Goal: Information Seeking & Learning: Find specific fact

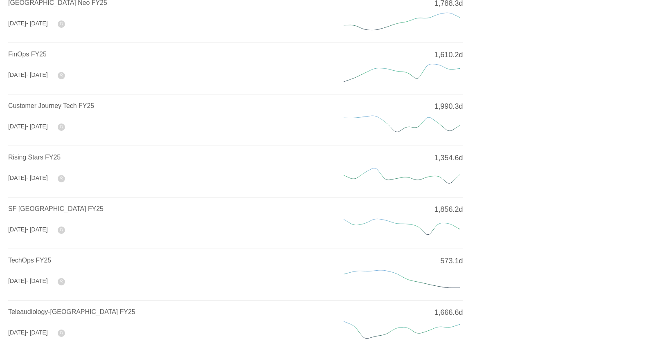
scroll to position [288, 0]
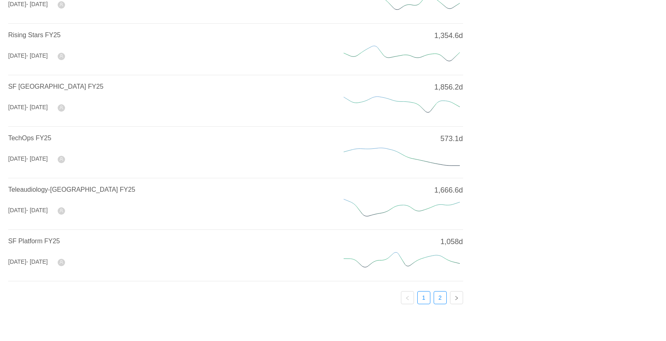
click at [441, 294] on link "2" at bounding box center [440, 298] width 12 height 12
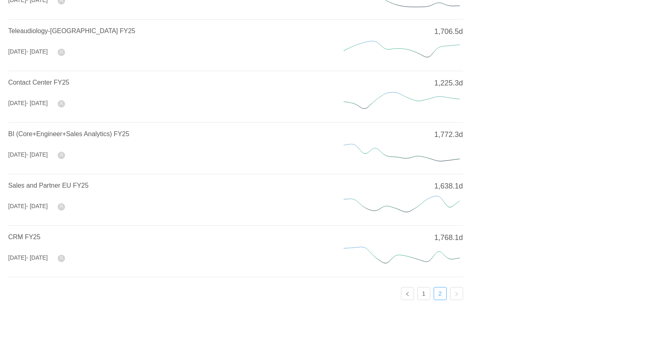
scroll to position [84, 0]
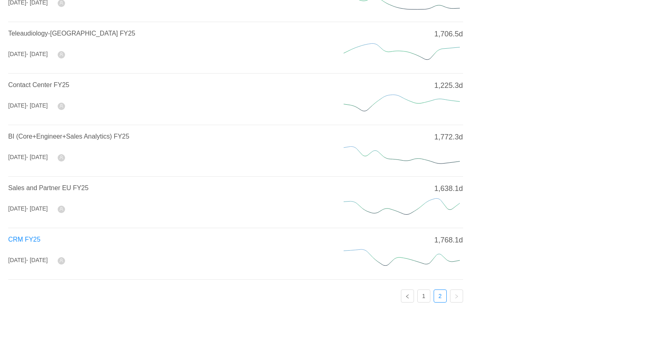
click at [28, 241] on span "CRM FY25" at bounding box center [24, 239] width 32 height 7
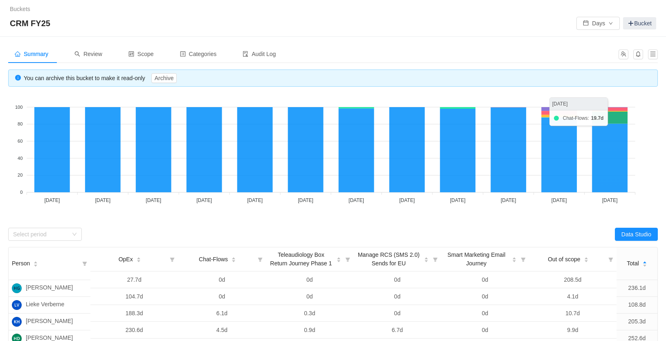
click at [613, 117] on icon at bounding box center [610, 118] width 36 height 12
click at [197, 52] on span "Categories" at bounding box center [198, 54] width 37 height 7
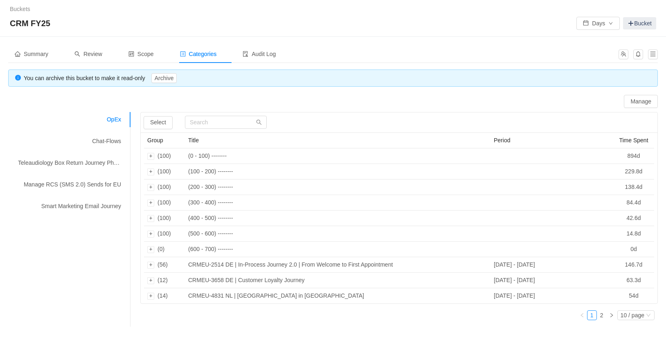
click at [100, 151] on div "OpEx Chat-Flows Teleaudiology Box Return Journey Phase 1 Manage RCS (SMS 2.0) S…" at bounding box center [69, 163] width 123 height 102
click at [100, 141] on div "Chat-Flows" at bounding box center [69, 141] width 123 height 15
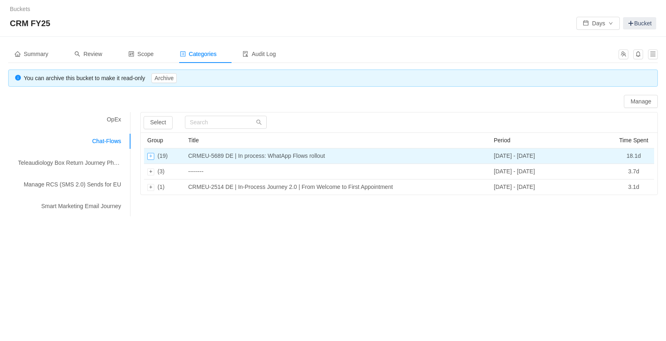
click at [154, 157] on div "Expand row" at bounding box center [150, 156] width 7 height 7
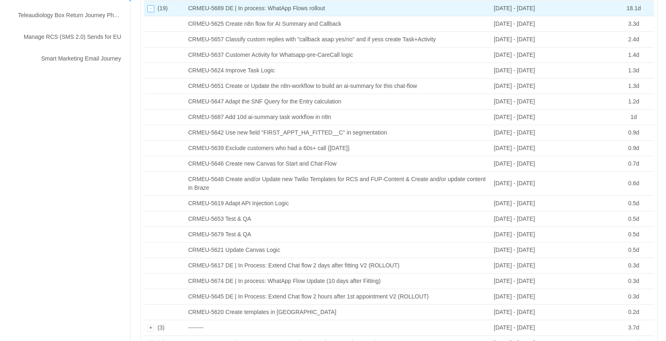
scroll to position [166, 0]
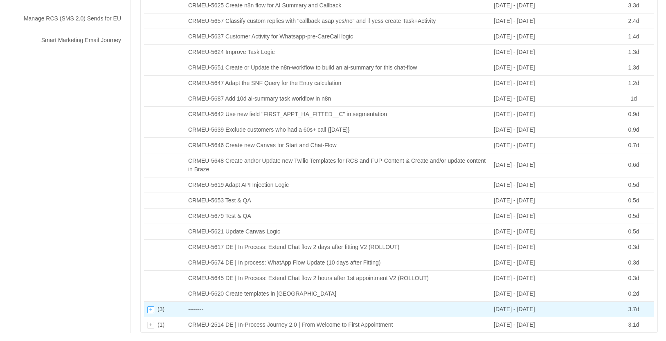
click at [150, 312] on div "Expand row" at bounding box center [150, 309] width 7 height 7
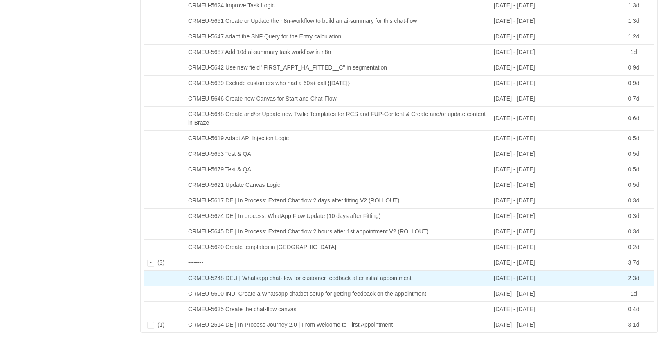
click at [213, 281] on td "CRMEU-5248 DEU | Whatsapp chat-flow for customer feedback after initial appoint…" at bounding box center [338, 279] width 306 height 16
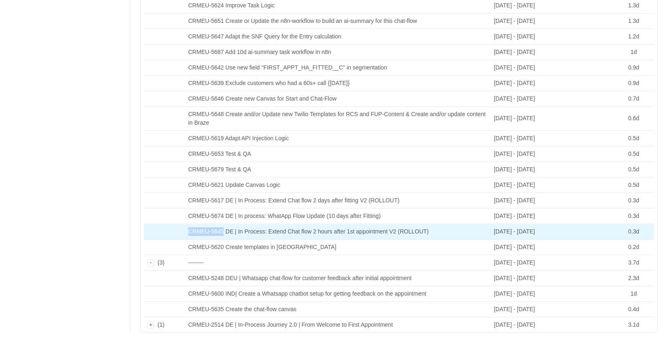
drag, startPoint x: 225, startPoint y: 233, endPoint x: 188, endPoint y: 232, distance: 36.8
click at [188, 232] on td "CRMEU-5645 DE | In Process: Extend Chat flow 2 hours after 1st appointment V2 (…" at bounding box center [338, 232] width 306 height 16
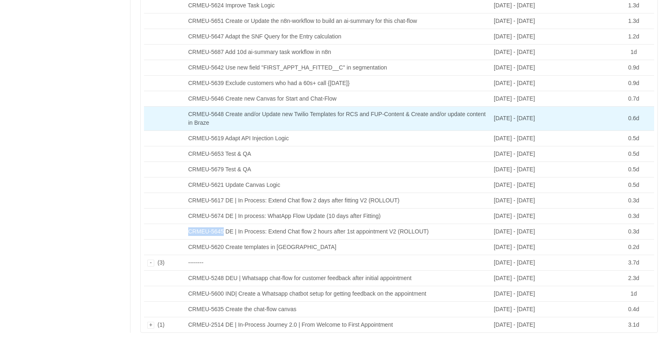
copy td "CRMEU-5645"
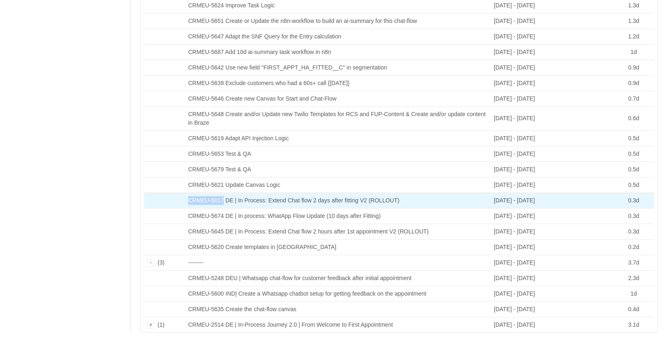
drag, startPoint x: 189, startPoint y: 202, endPoint x: 225, endPoint y: 200, distance: 35.6
click at [225, 200] on td "CRMEU-5617 DE | In Process: Extend Chat flow 2 days after fitting V2 (ROLLOUT)" at bounding box center [338, 201] width 306 height 16
copy td "CRMEU-5617"
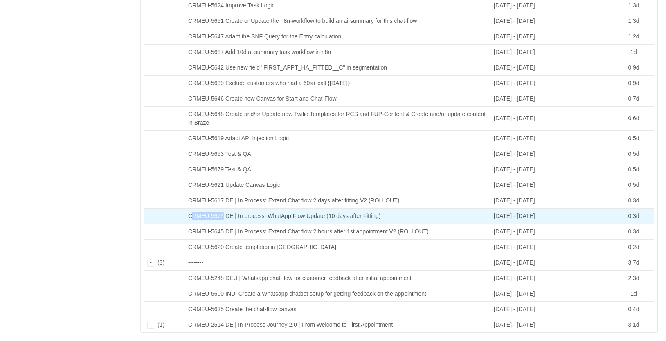
drag, startPoint x: 190, startPoint y: 217, endPoint x: 226, endPoint y: 215, distance: 35.7
click at [226, 215] on td "CRMEU-5674 DE | In process: WhatApp Flow Update (10 days after Fitting)" at bounding box center [338, 217] width 306 height 16
copy td "RMEU-5674"
